Goal: Transaction & Acquisition: Purchase product/service

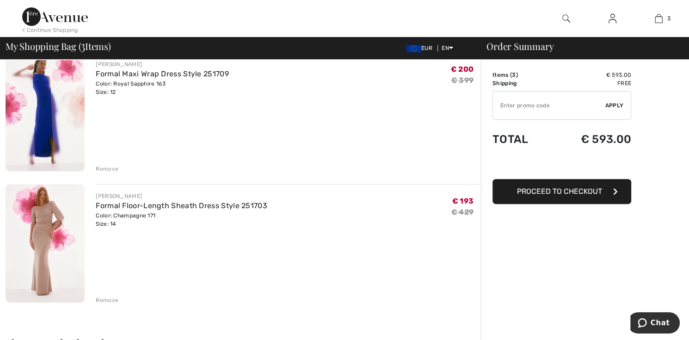
scroll to position [231, 0]
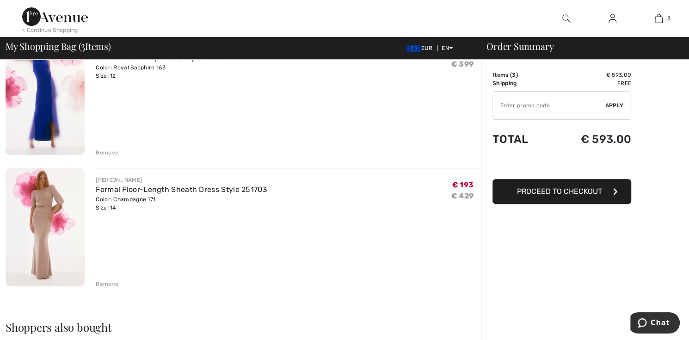
click at [42, 233] on img at bounding box center [45, 227] width 79 height 119
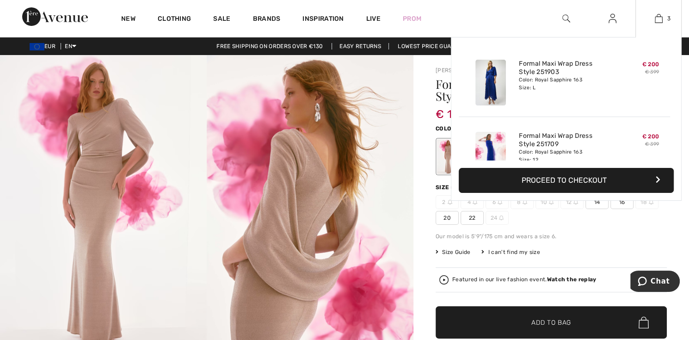
click at [593, 177] on button "Proceed to Checkout" at bounding box center [566, 180] width 215 height 25
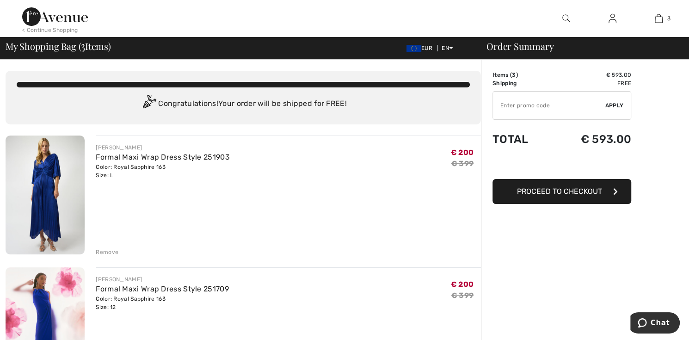
click at [612, 21] on img at bounding box center [613, 18] width 8 height 11
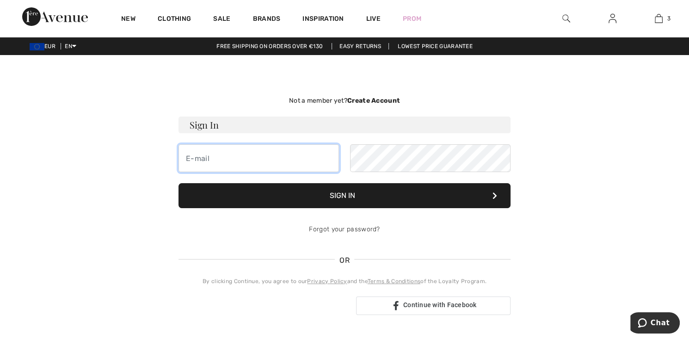
type input "danielle_verweij@hotmail.com"
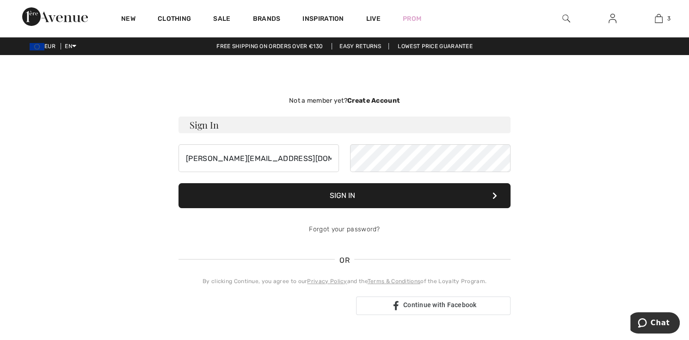
click at [340, 195] on button "Sign In" at bounding box center [345, 195] width 332 height 25
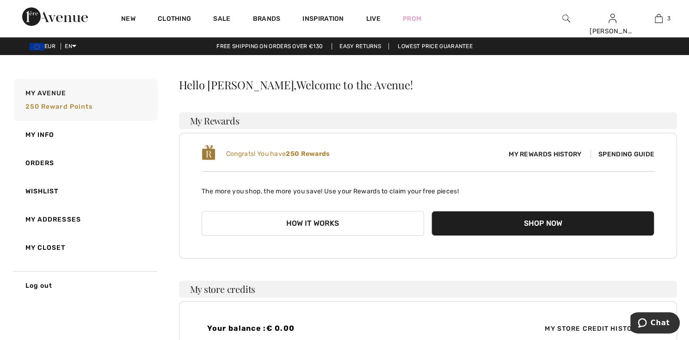
click at [555, 154] on span "My Rewards History" at bounding box center [545, 154] width 87 height 10
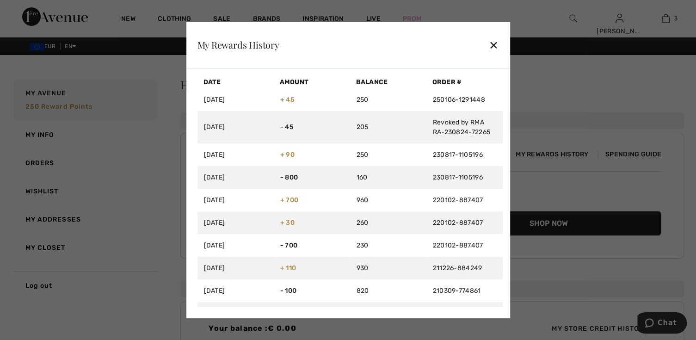
click at [491, 46] on div "✕" at bounding box center [494, 44] width 10 height 19
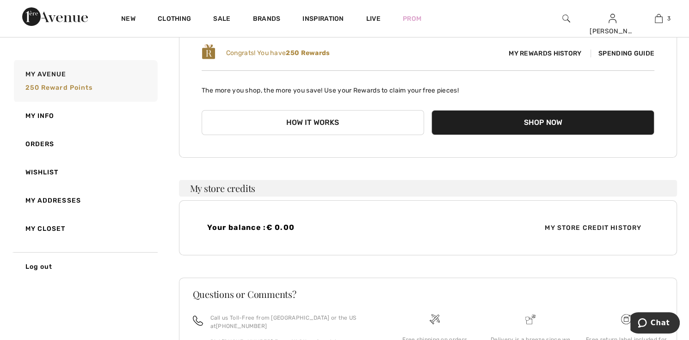
scroll to position [43, 0]
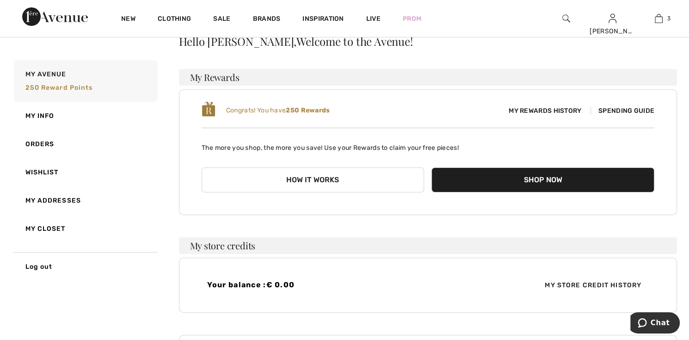
click at [315, 177] on button "How it works" at bounding box center [313, 179] width 223 height 25
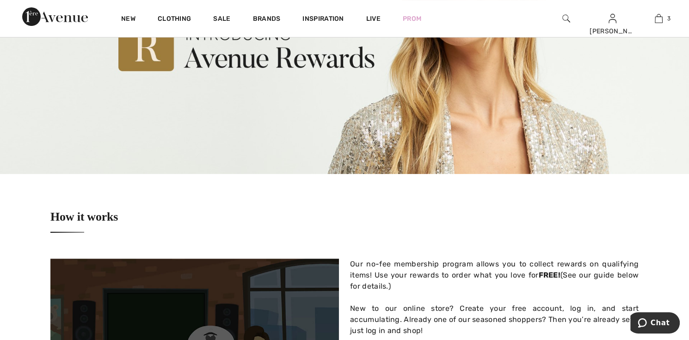
scroll to position [93, 0]
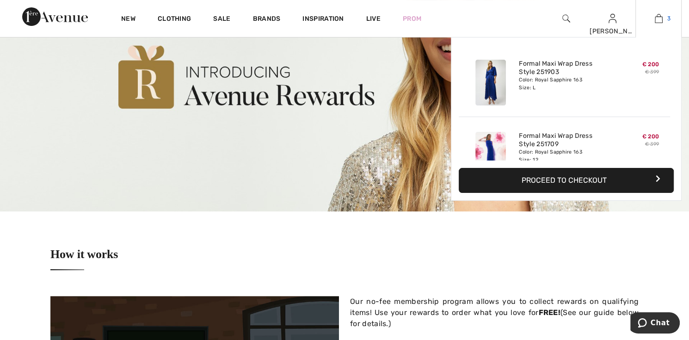
click at [657, 18] on img at bounding box center [659, 18] width 8 height 11
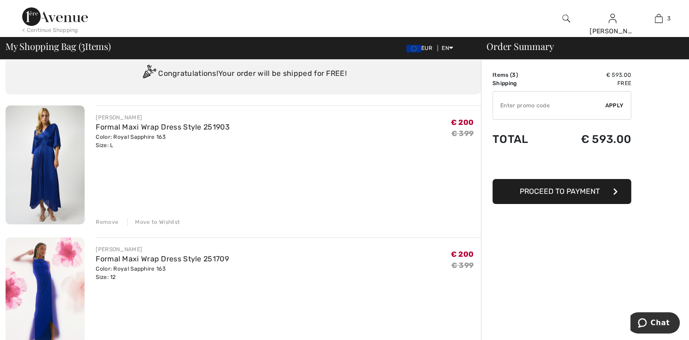
scroll to position [46, 0]
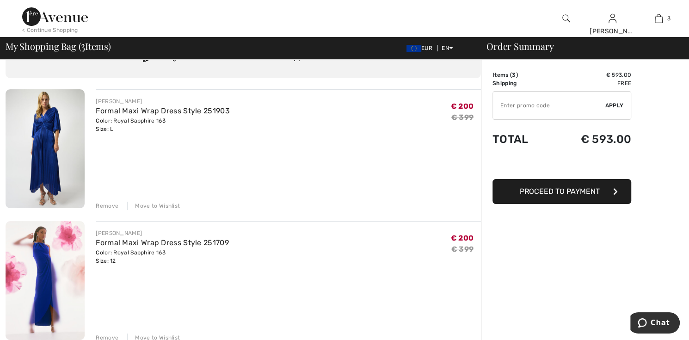
click at [45, 264] on img at bounding box center [45, 280] width 79 height 119
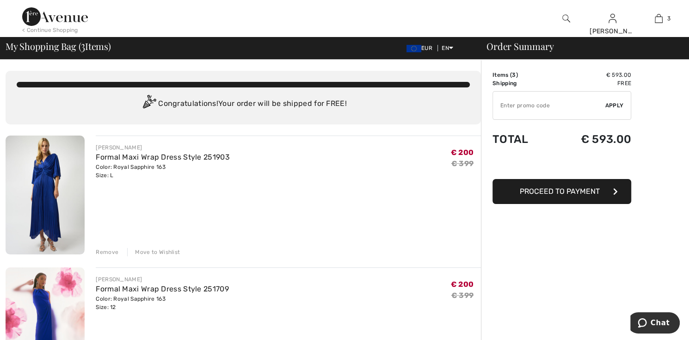
click at [569, 191] on span "Proceed to Payment" at bounding box center [560, 191] width 80 height 9
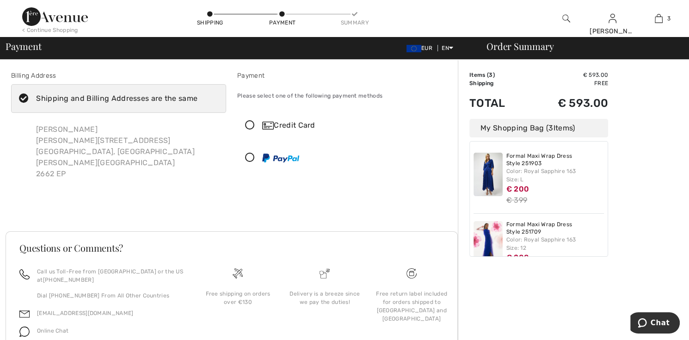
click at [70, 98] on div "Shipping and Billing Addresses are the same" at bounding box center [116, 98] width 161 height 11
click at [198, 98] on input "Shipping and Billing Addresses are the same" at bounding box center [201, 99] width 6 height 28
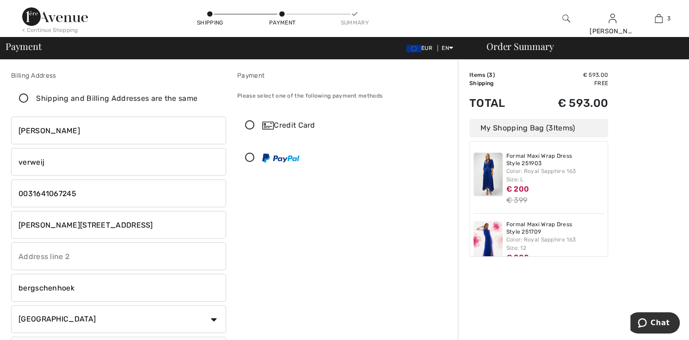
checkbox input "false"
click at [104, 223] on input "henri eversstraat 13" at bounding box center [118, 225] width 215 height 28
type input "h"
type input "Cornelis broerweg 2"
click at [88, 285] on input "bergschenhoek" at bounding box center [118, 288] width 215 height 28
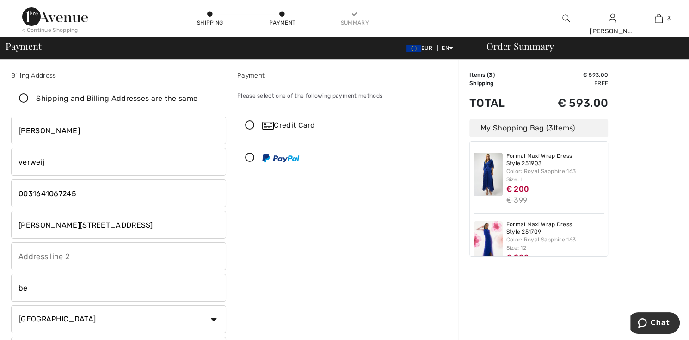
type input "b"
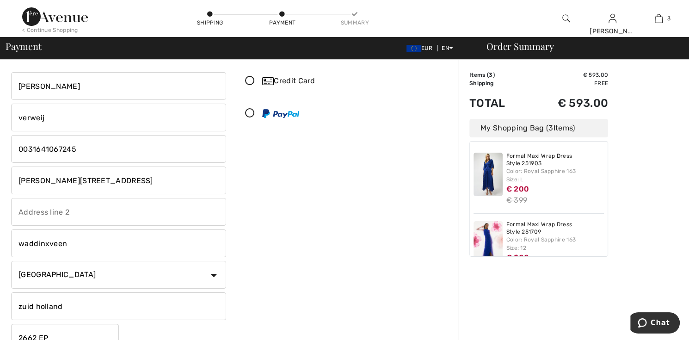
scroll to position [93, 0]
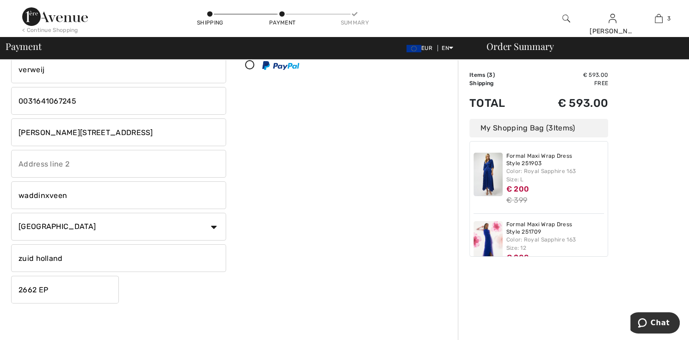
type input "waddinxveen"
click at [72, 293] on input "2662 EP" at bounding box center [65, 290] width 108 height 28
type input "2"
type input "2742JT"
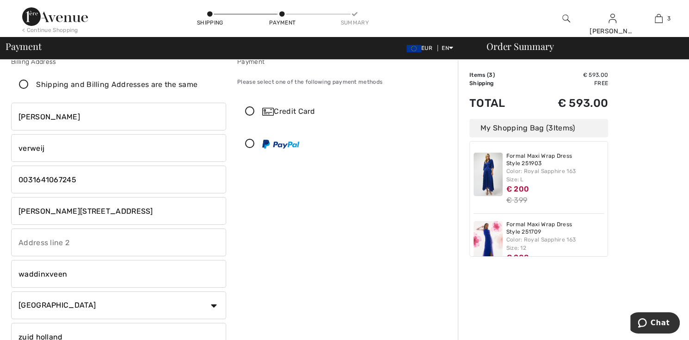
scroll to position [0, 0]
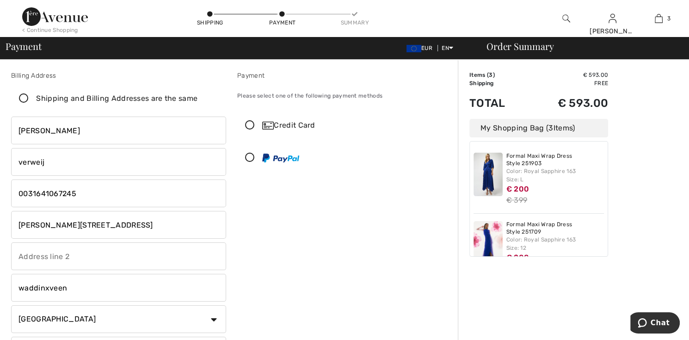
click at [23, 97] on icon at bounding box center [24, 99] width 25 height 10
click at [198, 97] on input "Shipping and Billing Addresses are the same" at bounding box center [201, 99] width 6 height 28
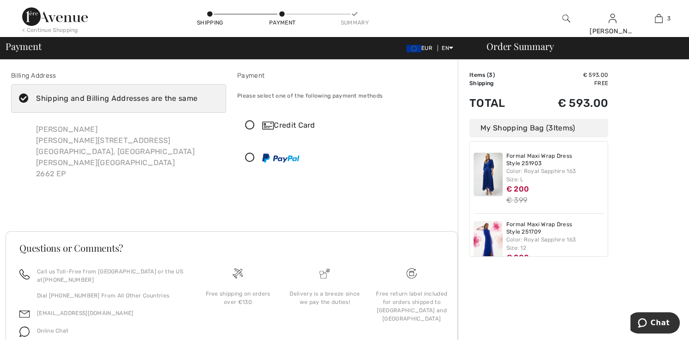
click at [25, 98] on icon at bounding box center [24, 99] width 25 height 10
click at [198, 98] on input "Shipping and Billing Addresses are the same" at bounding box center [201, 99] width 6 height 28
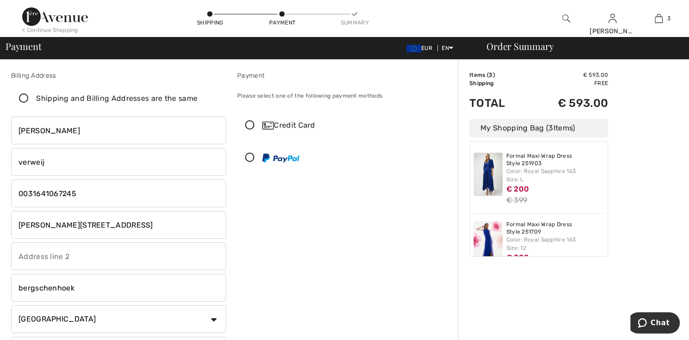
click at [21, 98] on icon at bounding box center [24, 99] width 25 height 10
click at [198, 98] on input "Shipping and Billing Addresses are the same" at bounding box center [201, 99] width 6 height 28
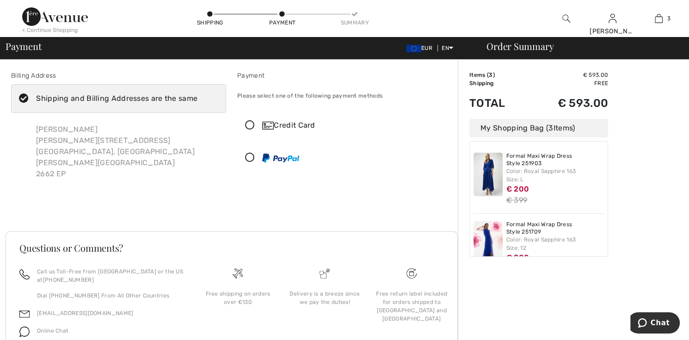
click at [61, 152] on div "danielle verweij henri eversstraat 13 bergschenhoek, zuid holland, NL 2662 EP" at bounding box center [128, 152] width 198 height 70
click at [24, 98] on icon at bounding box center [24, 99] width 25 height 10
click at [198, 98] on input "Shipping and Billing Addresses are the same" at bounding box center [201, 99] width 6 height 28
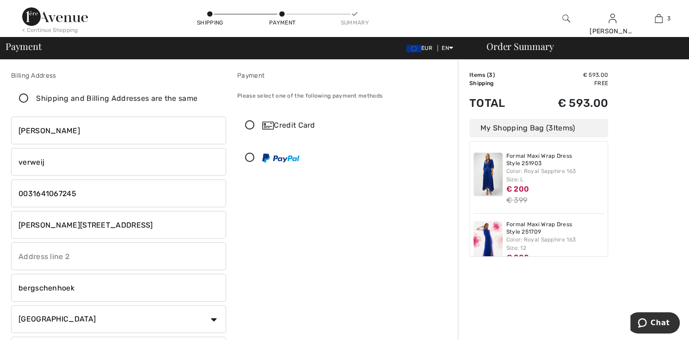
checkbox input "false"
click at [95, 223] on input "henri eversstraat 13" at bounding box center [118, 225] width 215 height 28
type input "h"
type input "Cornelis broerweg 2"
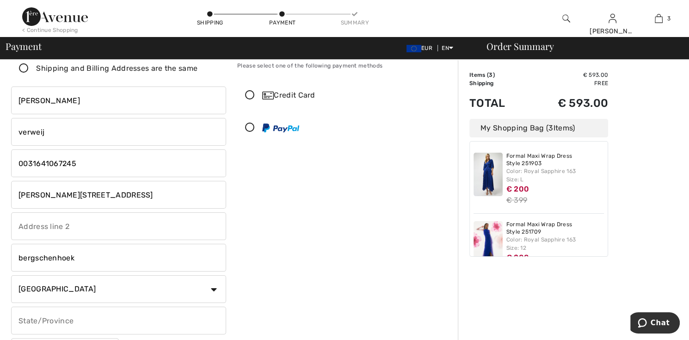
scroll to position [46, 0]
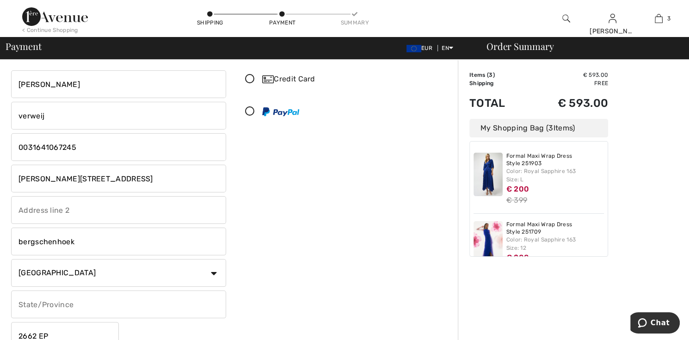
click at [81, 242] on input "bergschenhoek" at bounding box center [118, 242] width 215 height 28
type input "b"
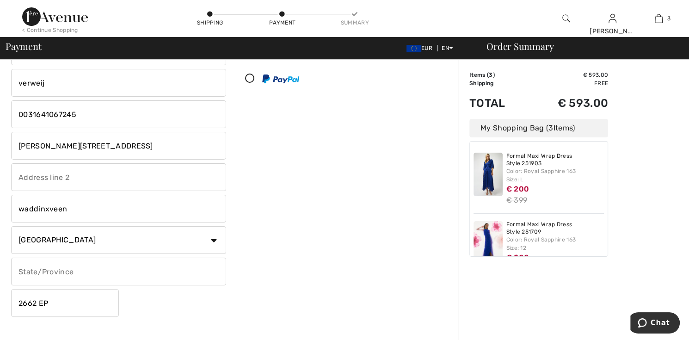
scroll to position [185, 0]
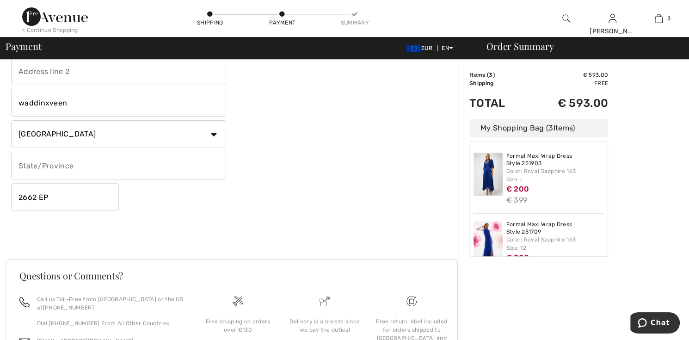
type input "waddinxveen"
click at [77, 201] on input "2662 EP" at bounding box center [65, 197] width 108 height 28
type input "2"
type input "2742JT"
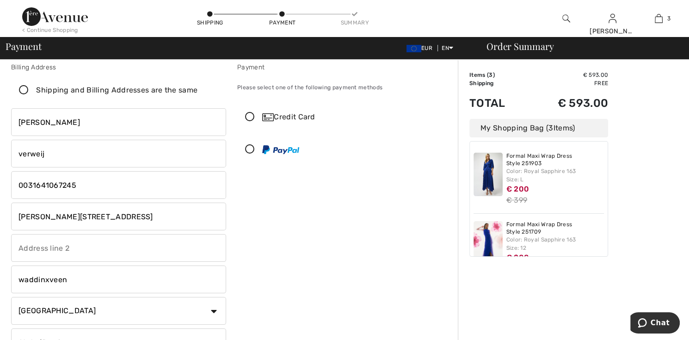
scroll to position [0, 0]
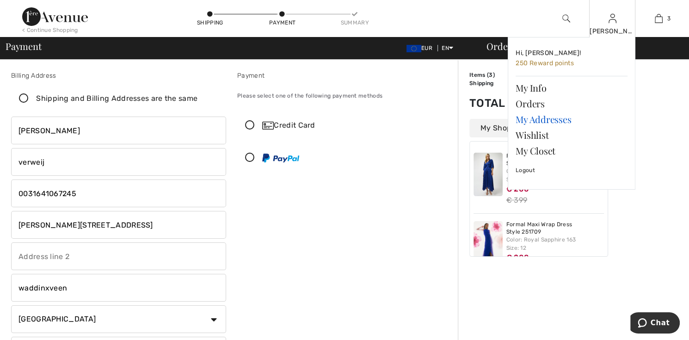
click at [545, 121] on link "My Addresses" at bounding box center [572, 120] width 112 height 16
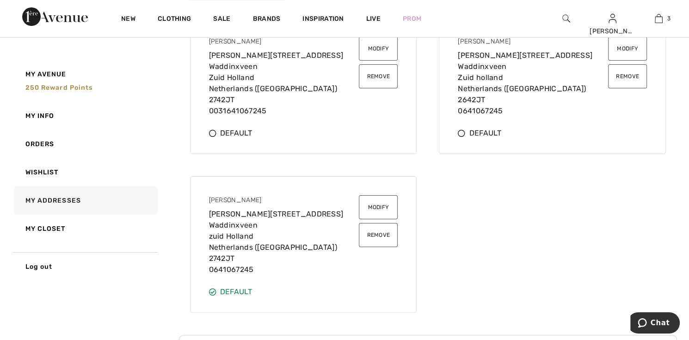
scroll to position [85, 0]
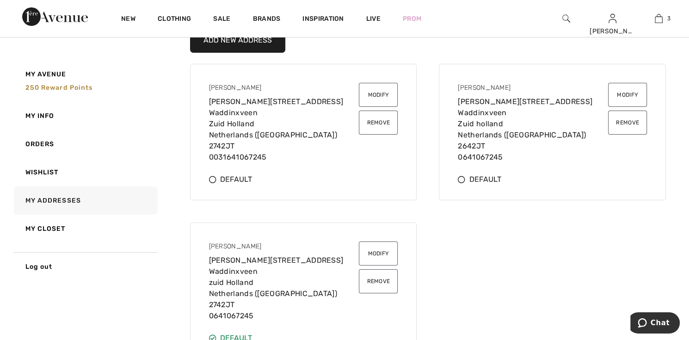
click at [214, 180] on icon at bounding box center [212, 179] width 7 height 7
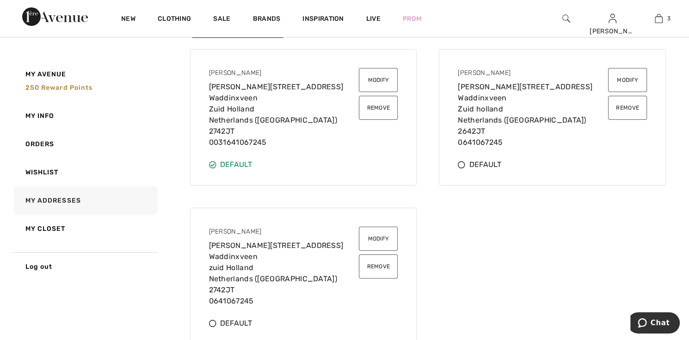
scroll to position [0, 0]
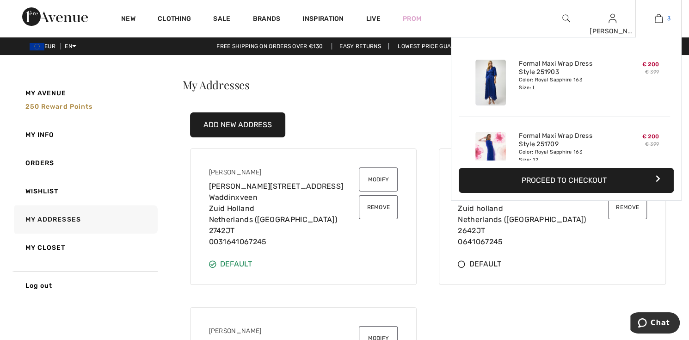
click at [659, 20] on img at bounding box center [659, 18] width 8 height 11
